Goal: Task Accomplishment & Management: Manage account settings

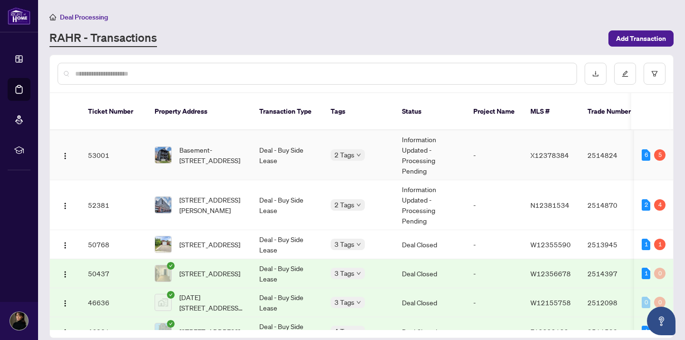
click at [207, 170] on td "Basement-[STREET_ADDRESS]" at bounding box center [199, 155] width 105 height 50
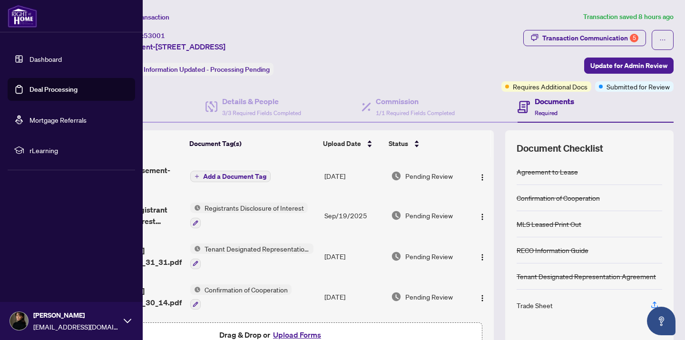
click at [37, 60] on link "Dashboard" at bounding box center [46, 59] width 32 height 9
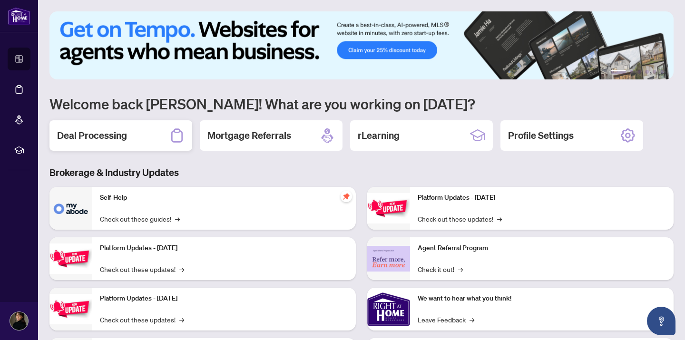
click at [111, 133] on h2 "Deal Processing" at bounding box center [92, 135] width 70 height 13
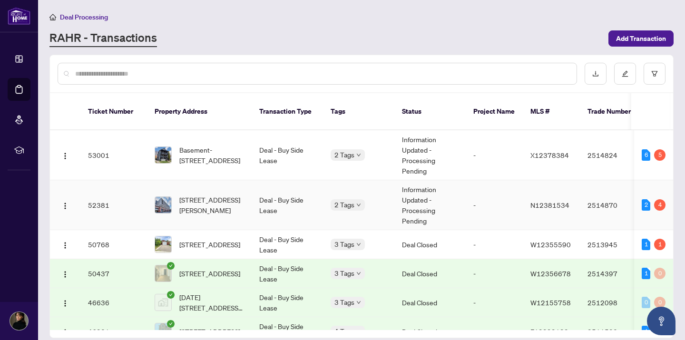
click at [279, 214] on td "Deal - Buy Side Lease" at bounding box center [287, 205] width 71 height 50
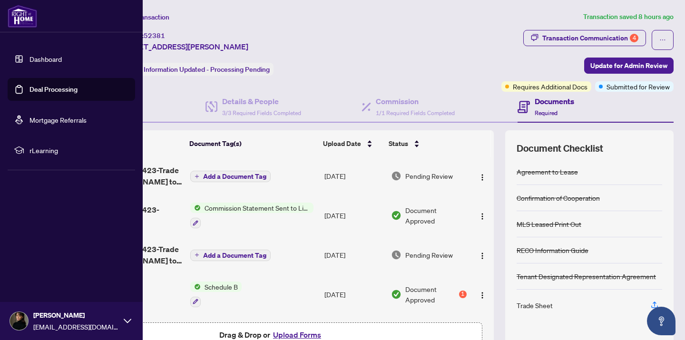
click at [38, 55] on link "Dashboard" at bounding box center [46, 59] width 32 height 9
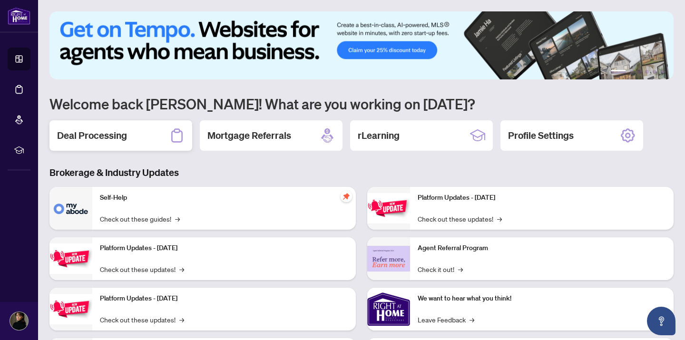
click at [123, 130] on h2 "Deal Processing" at bounding box center [92, 135] width 70 height 13
